Goal: Transaction & Acquisition: Purchase product/service

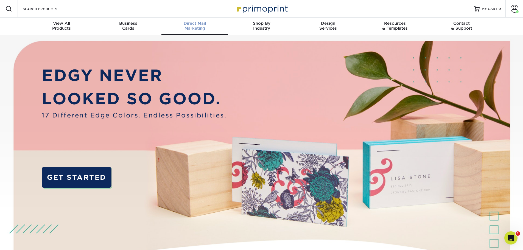
click at [188, 23] on span "Direct Mail" at bounding box center [194, 23] width 67 height 5
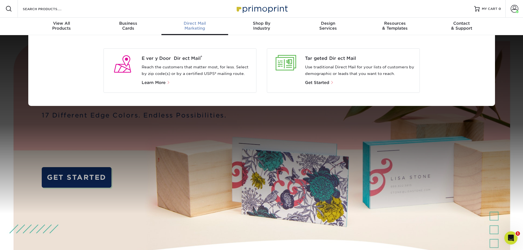
click at [185, 62] on div "Every Door Direct Mail ® Reach the customers that matter most, for less. Select…" at bounding box center [199, 70] width 114 height 31
click at [184, 58] on span "Every Door Direct Mail ®" at bounding box center [197, 58] width 110 height 7
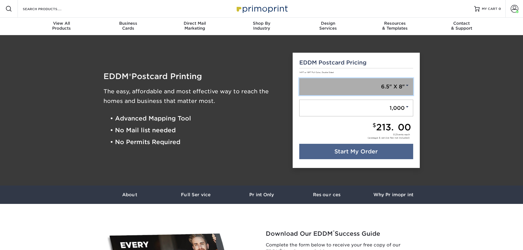
click at [389, 87] on link "6.5" X 8"" at bounding box center [356, 86] width 114 height 17
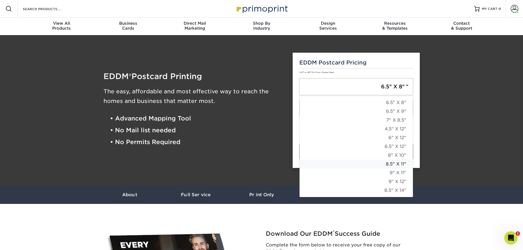
click at [398, 164] on link "8.5" X 11"" at bounding box center [356, 164] width 113 height 9
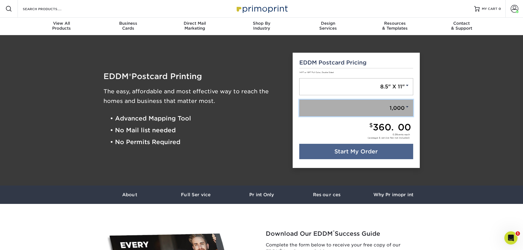
click at [405, 106] on span at bounding box center [407, 106] width 5 height 5
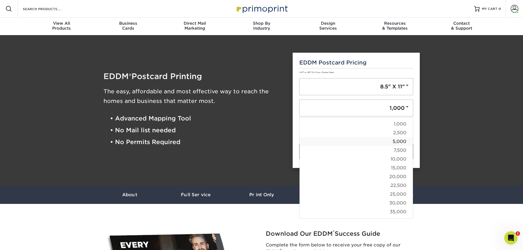
click at [401, 142] on link "5,000" at bounding box center [356, 141] width 113 height 9
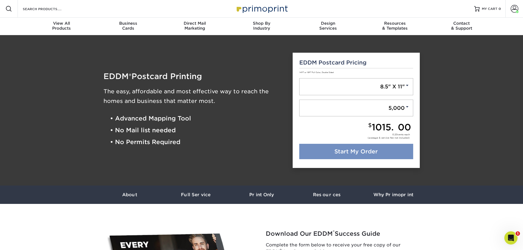
click at [359, 150] on link "Start My Order" at bounding box center [356, 151] width 114 height 15
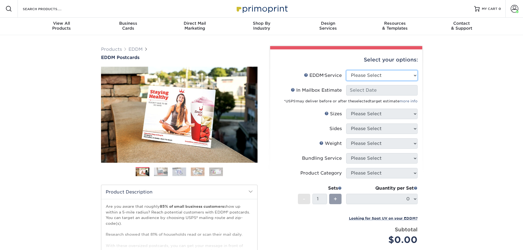
click at [372, 76] on select "Please Select Full Service Print Only" at bounding box center [381, 75] width 71 height 10
select select "full_service"
click at [346, 70] on select "Please Select Full Service Print Only" at bounding box center [381, 75] width 71 height 10
select select "-1"
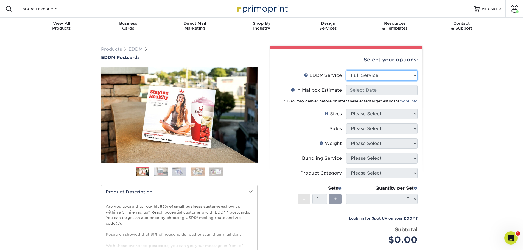
select select "-1"
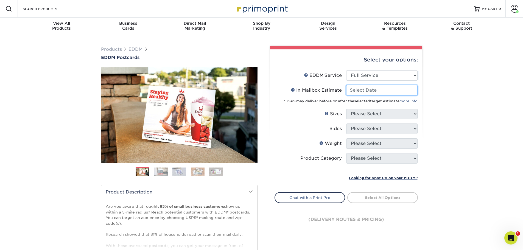
click at [373, 90] on input "In Mailbox Estimate Help In Mailbox Estimate" at bounding box center [381, 90] width 71 height 10
